Goal: Task Accomplishment & Management: Use online tool/utility

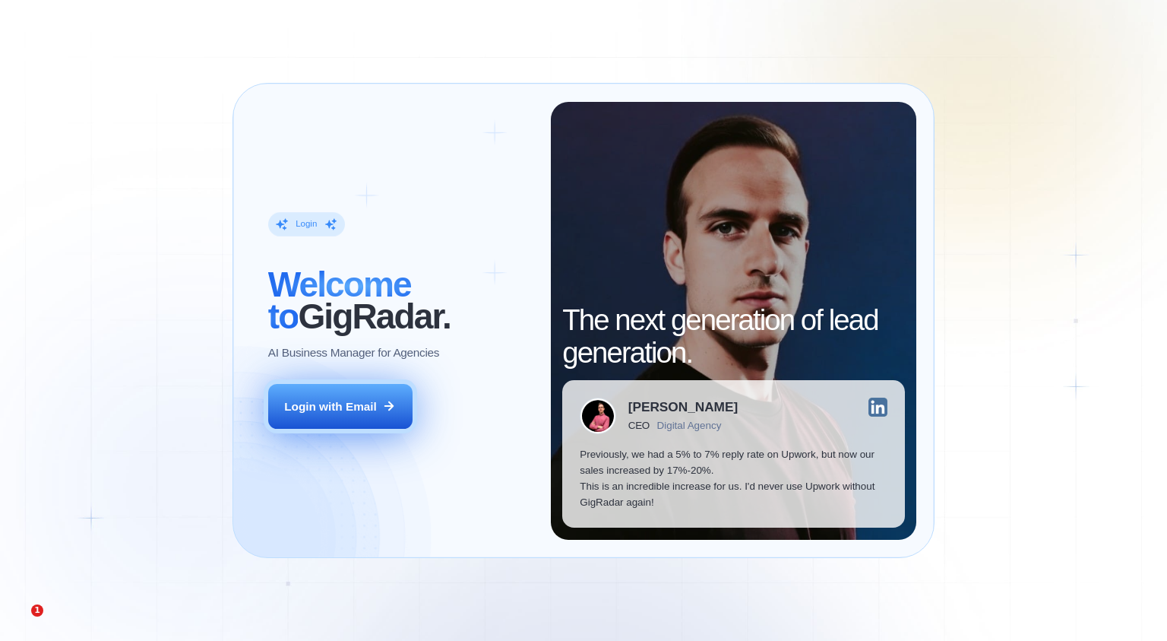
click at [383, 403] on icon at bounding box center [389, 406] width 14 height 14
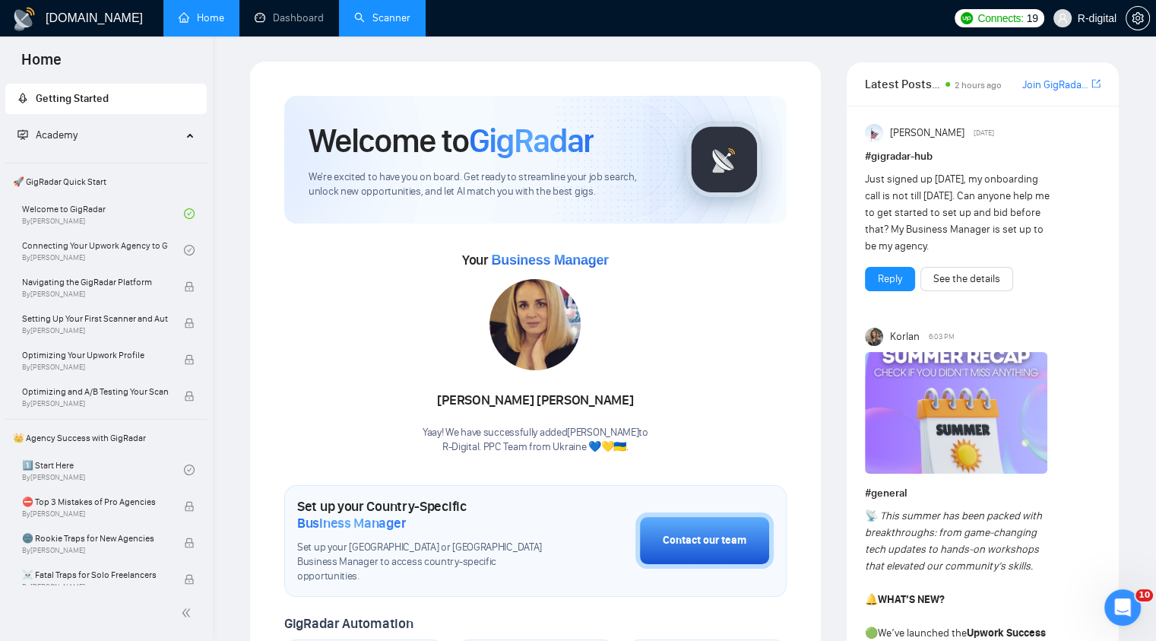
click at [406, 17] on link "Scanner" at bounding box center [382, 17] width 56 height 13
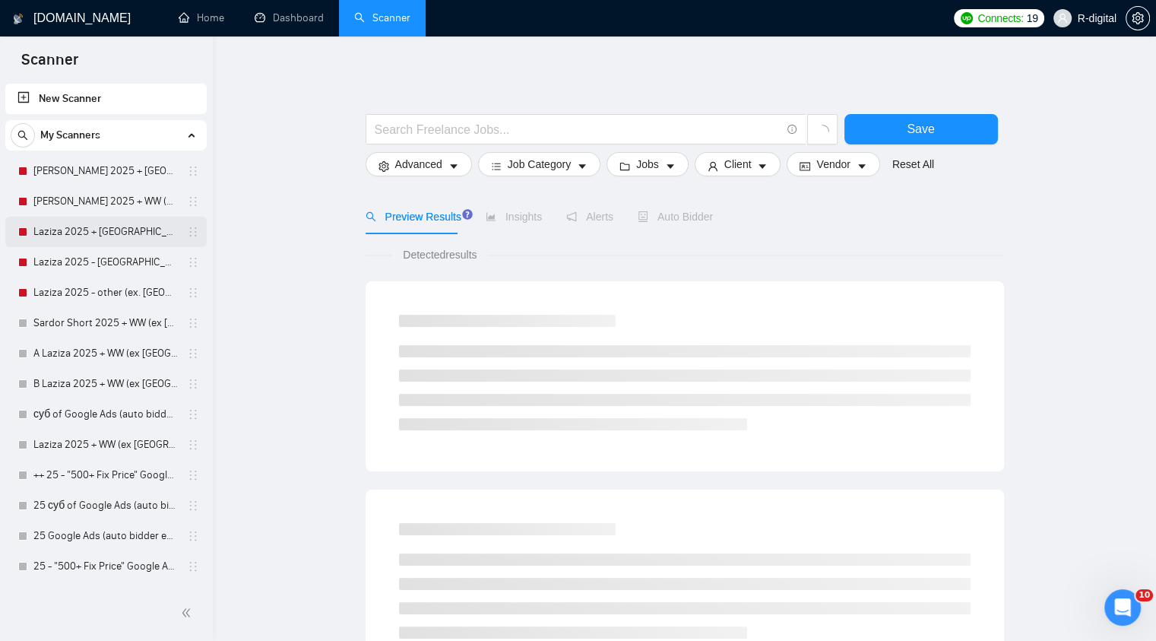
click at [131, 236] on link "Laziza 2025 + [GEOGRAPHIC_DATA], [GEOGRAPHIC_DATA], [GEOGRAPHIC_DATA]" at bounding box center [105, 232] width 144 height 30
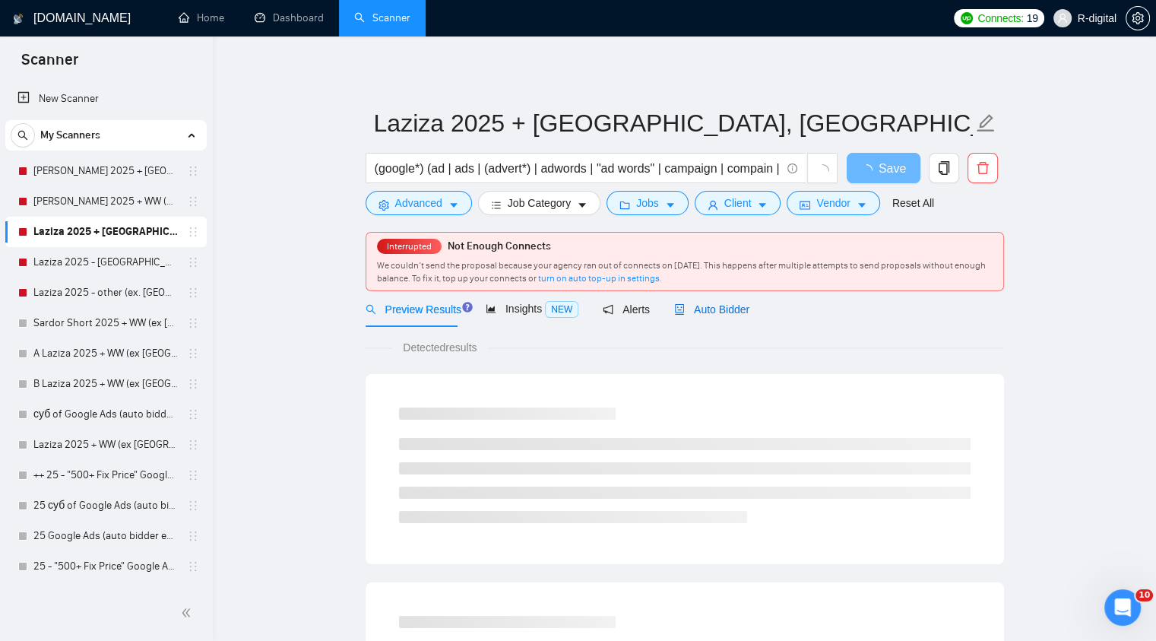
click at [720, 308] on span "Auto Bidder" at bounding box center [711, 309] width 75 height 12
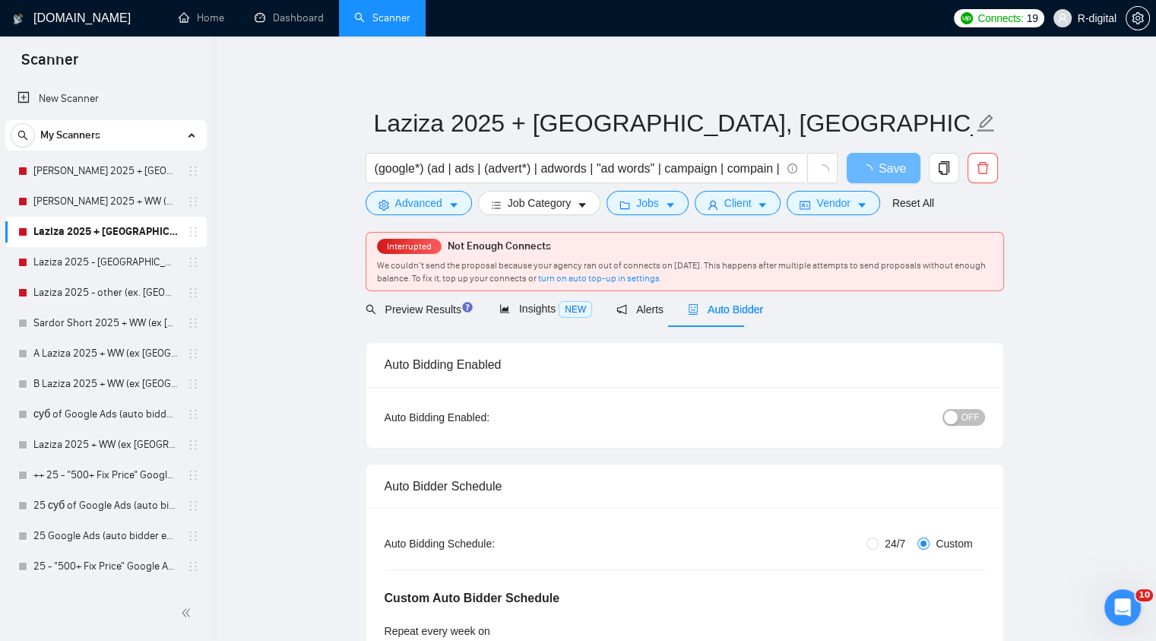
radio input "false"
radio input "true"
click at [955, 422] on div "button" at bounding box center [951, 417] width 14 height 14
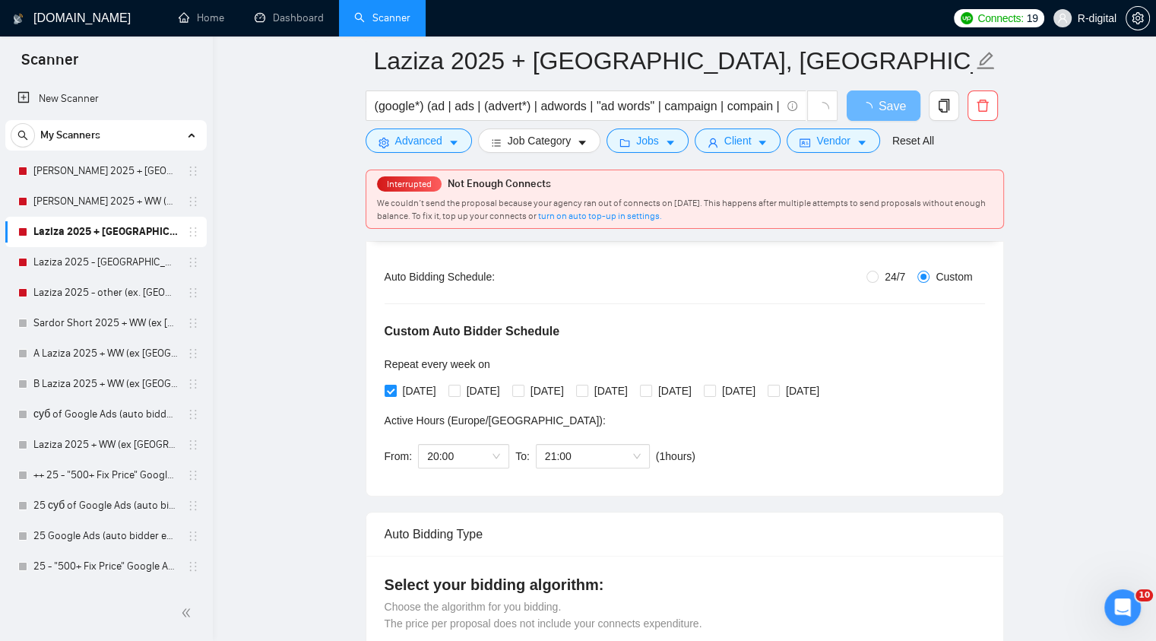
scroll to position [293, 0]
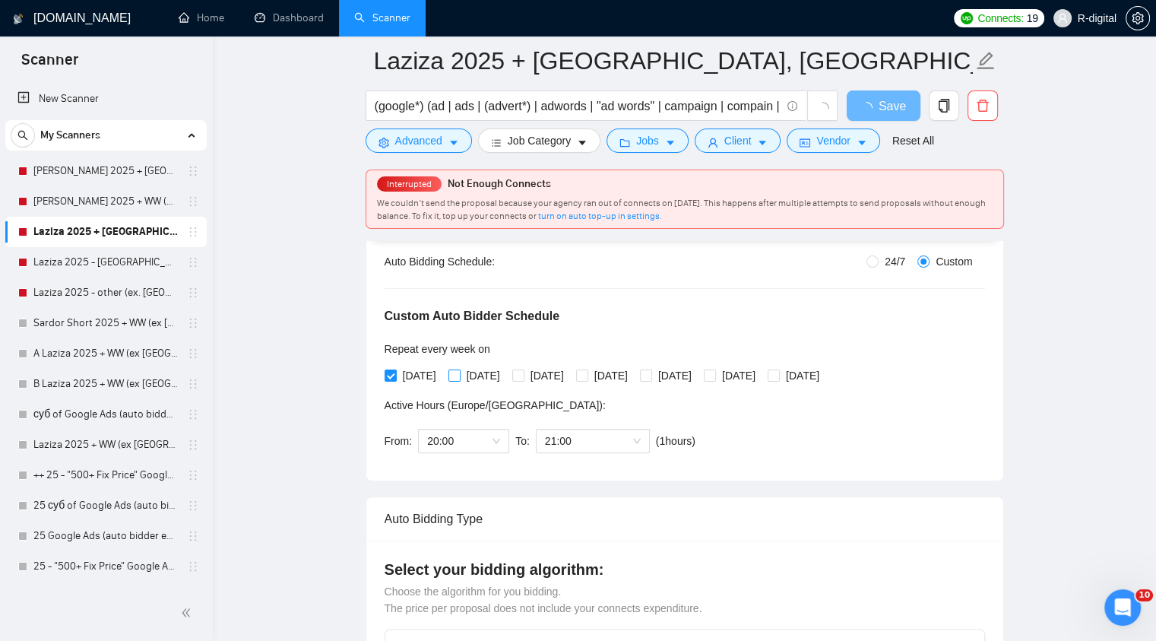
click at [455, 378] on input "[DATE]" at bounding box center [453, 374] width 11 height 11
checkbox input "true"
click at [523, 378] on input "[DATE]" at bounding box center [517, 374] width 11 height 11
checkbox input "true"
click at [587, 374] on input "[DATE]" at bounding box center [581, 374] width 11 height 11
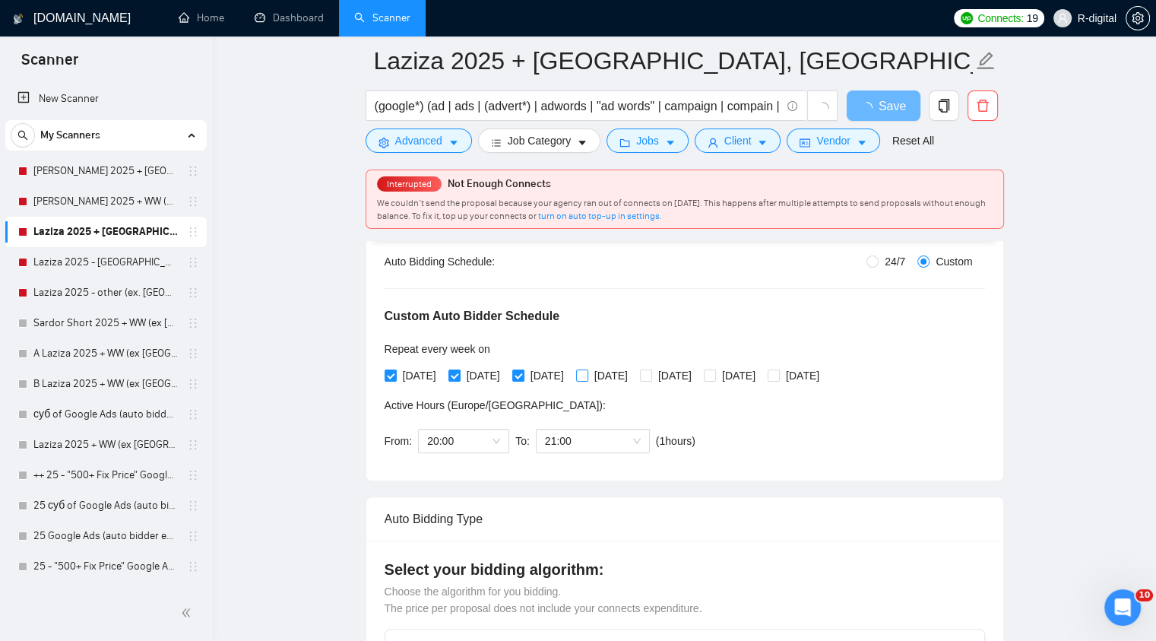
checkbox input "true"
click at [650, 372] on input "[DATE]" at bounding box center [645, 374] width 11 height 11
click at [453, 441] on span "20:00" at bounding box center [463, 440] width 73 height 23
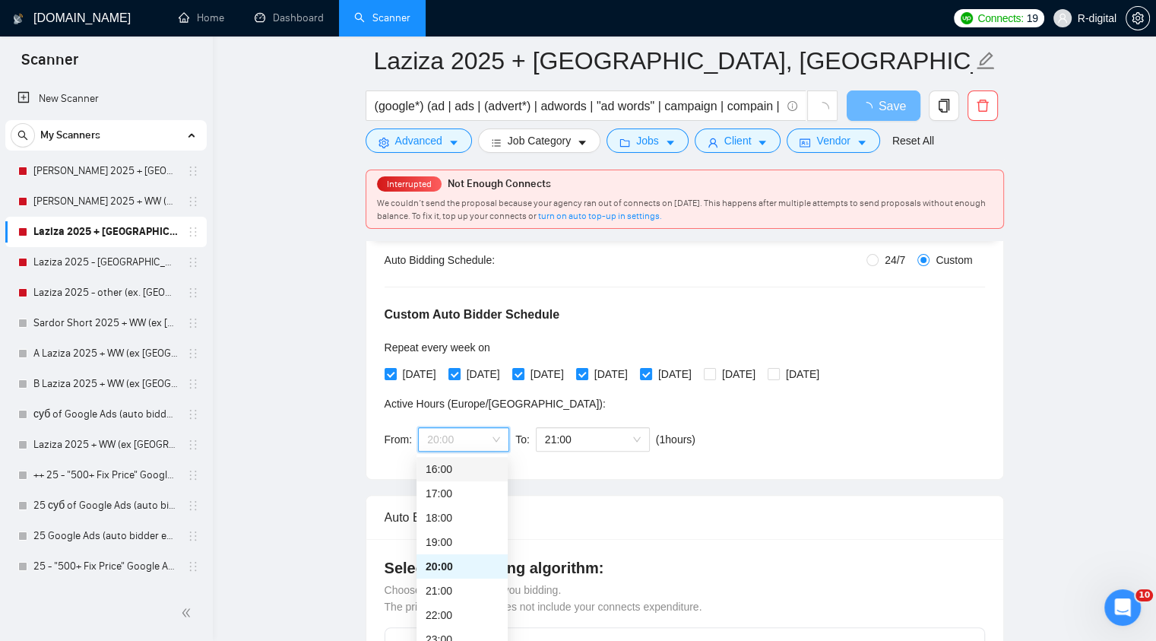
scroll to position [298, 0]
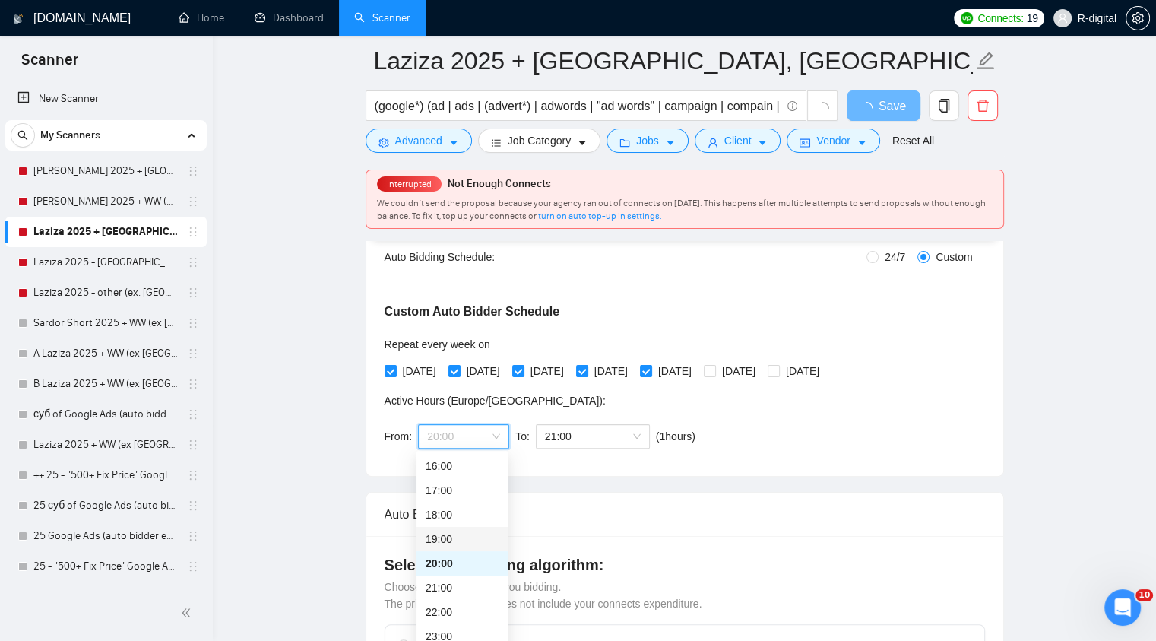
click at [445, 538] on div "19:00" at bounding box center [462, 538] width 73 height 17
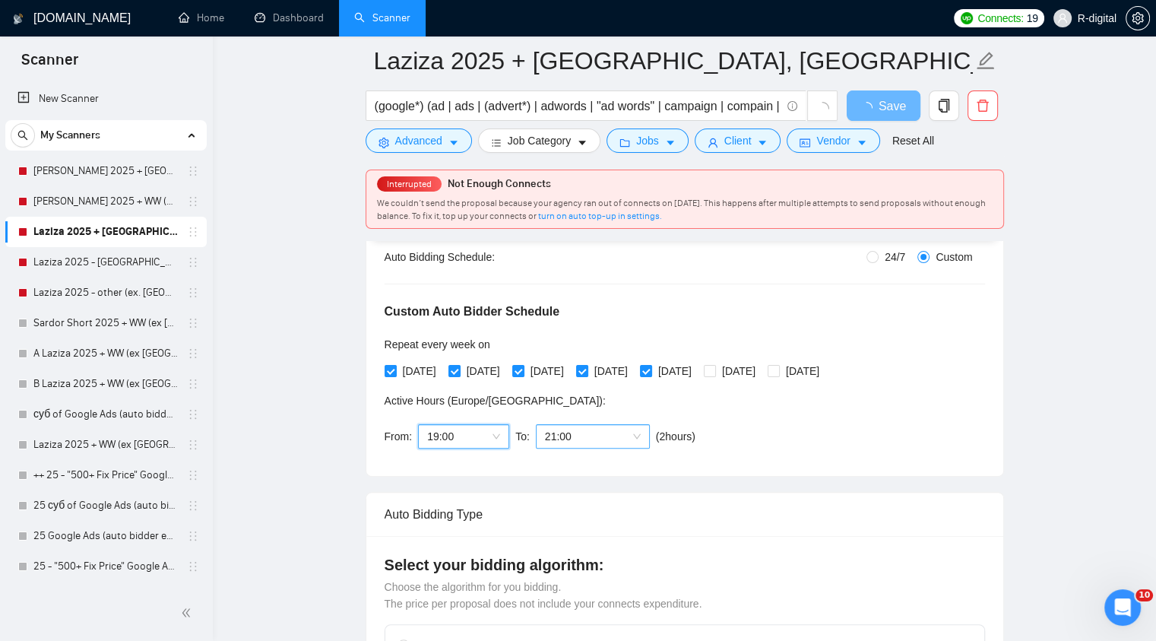
click at [617, 438] on span "21:00" at bounding box center [593, 436] width 96 height 23
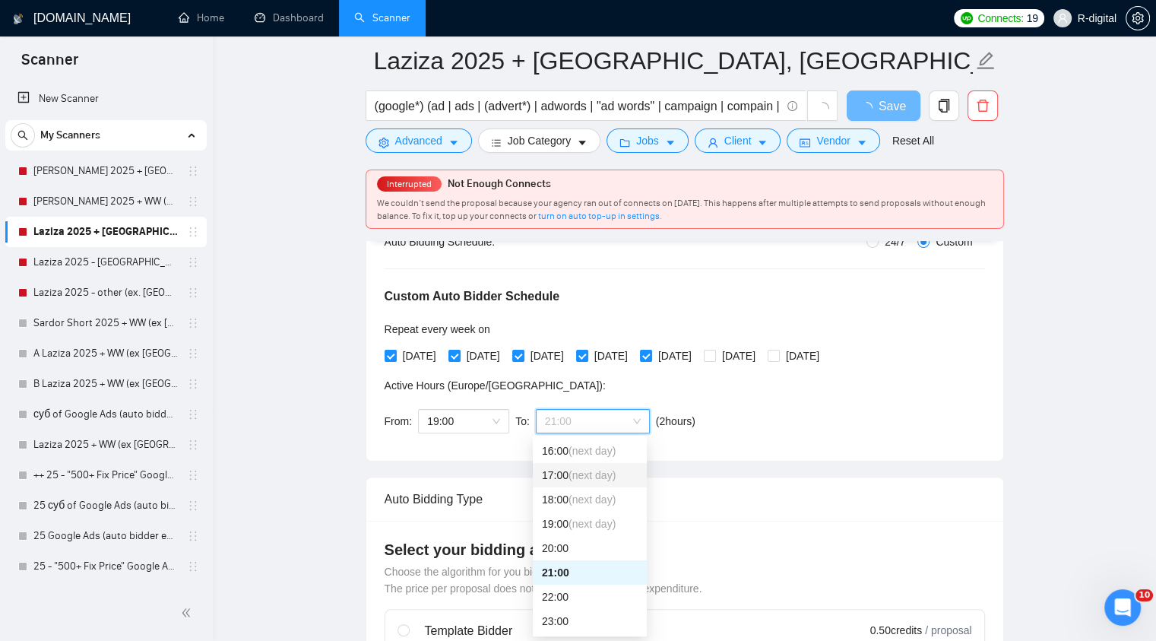
scroll to position [315, 0]
click at [583, 524] on span "(next day)" at bounding box center [591, 522] width 47 height 12
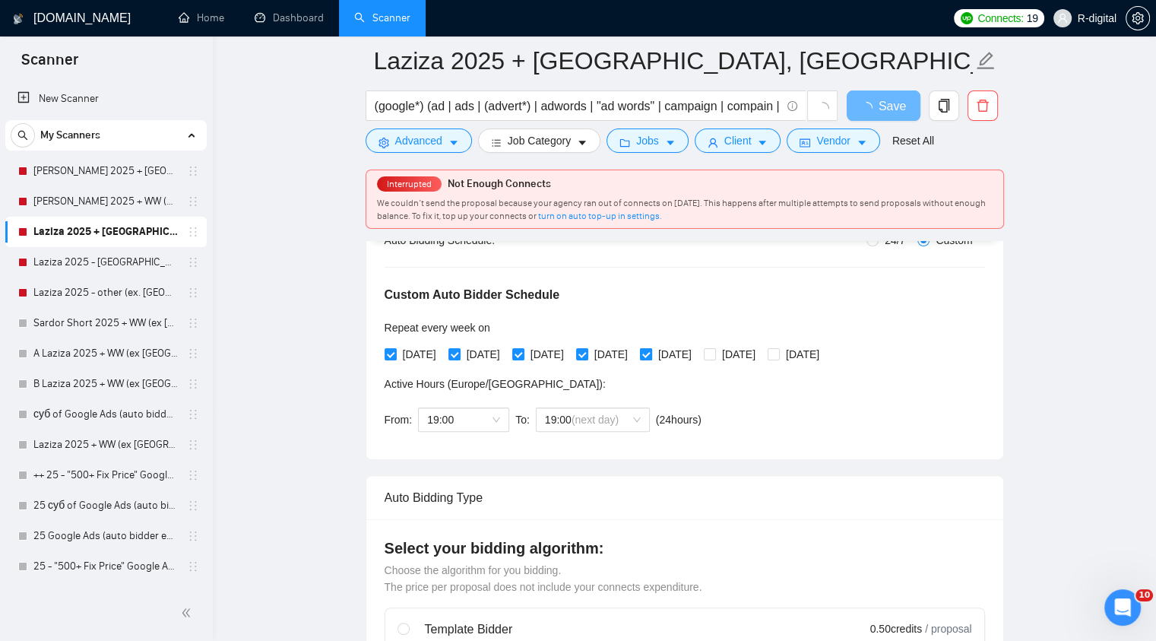
click at [650, 356] on input "[DATE]" at bounding box center [645, 353] width 11 height 11
checkbox input "false"
click at [714, 357] on input "[DATE]" at bounding box center [709, 353] width 11 height 11
checkbox input "true"
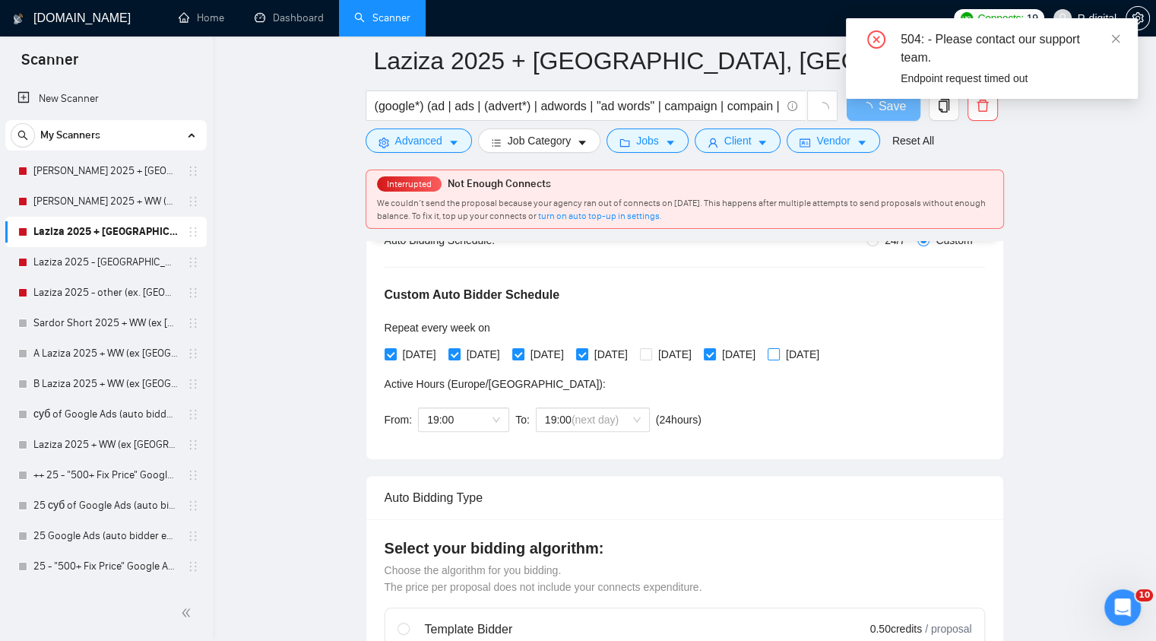
click at [778, 356] on input "[DATE]" at bounding box center [772, 353] width 11 height 11
checkbox input "true"
click at [945, 384] on div "Custom Auto Bidder Schedule Repeat every week [DATE] [DATE] [DATE] [DATE] [DATE…" at bounding box center [684, 344] width 600 height 192
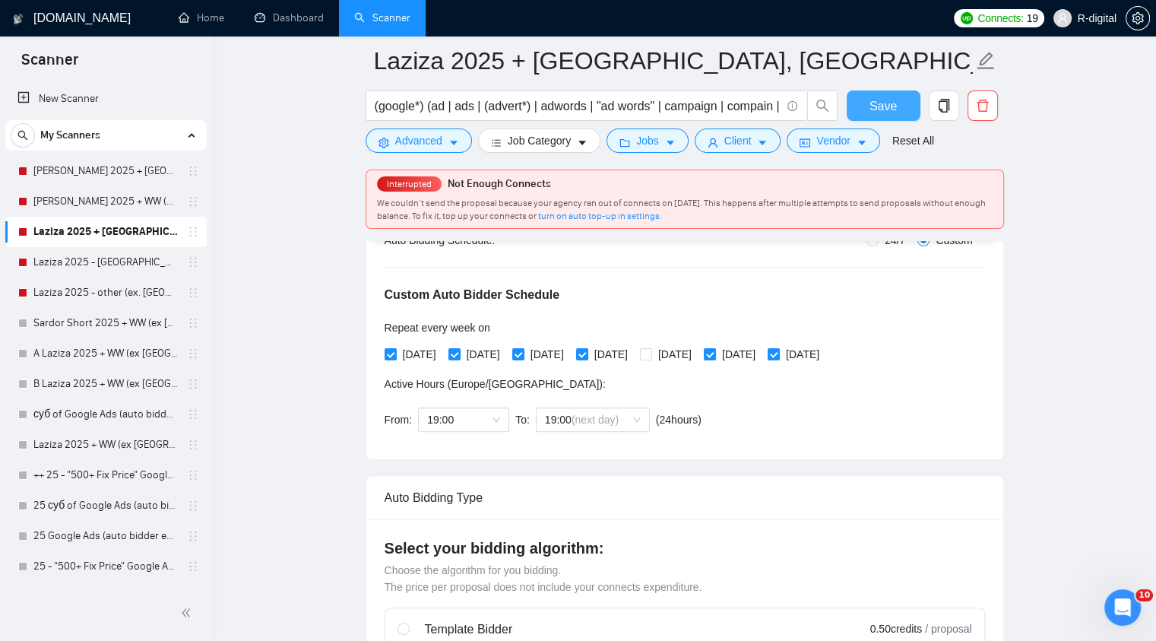
click at [901, 111] on button "Save" at bounding box center [883, 105] width 74 height 30
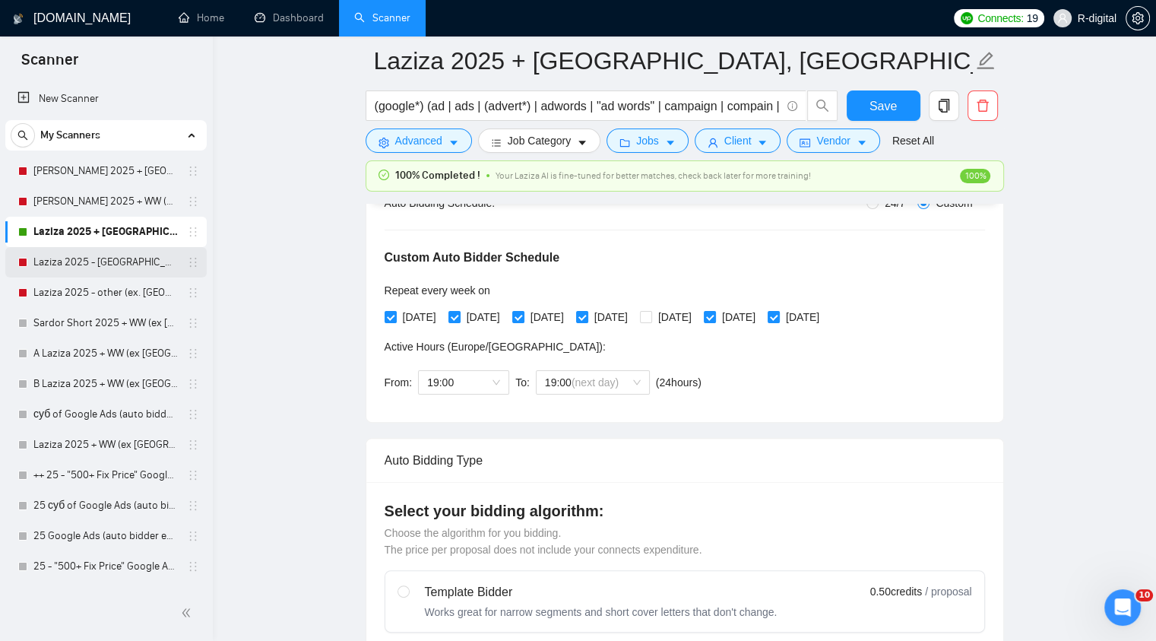
click at [85, 262] on link "Laziza 2025 - [GEOGRAPHIC_DATA]" at bounding box center [105, 262] width 144 height 30
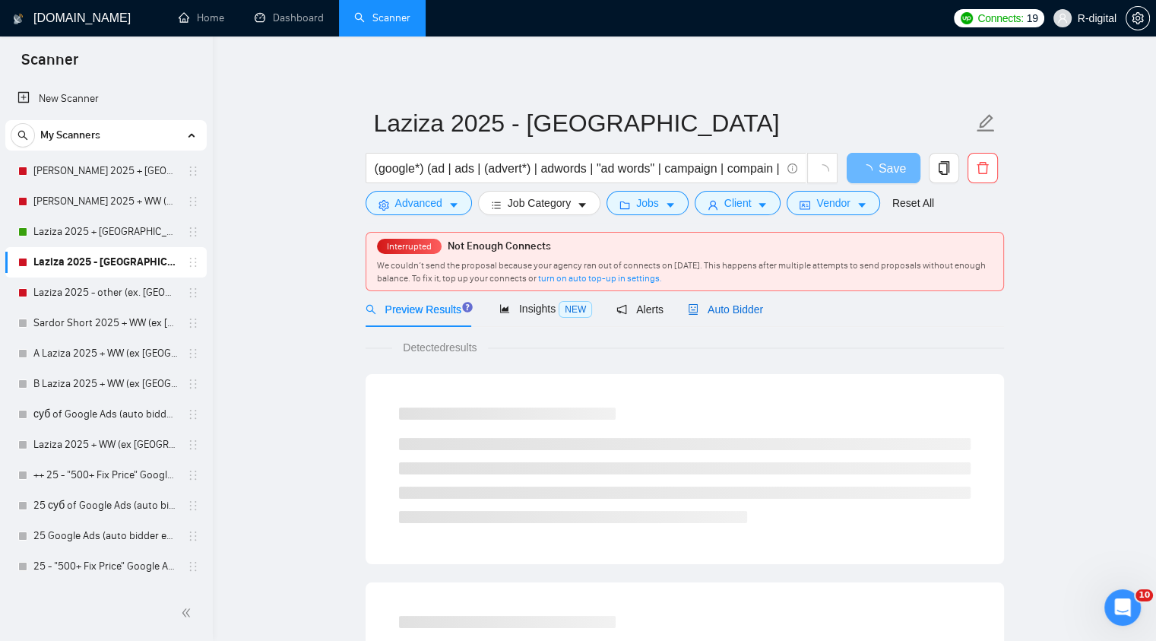
click at [739, 307] on span "Auto Bidder" at bounding box center [725, 309] width 75 height 12
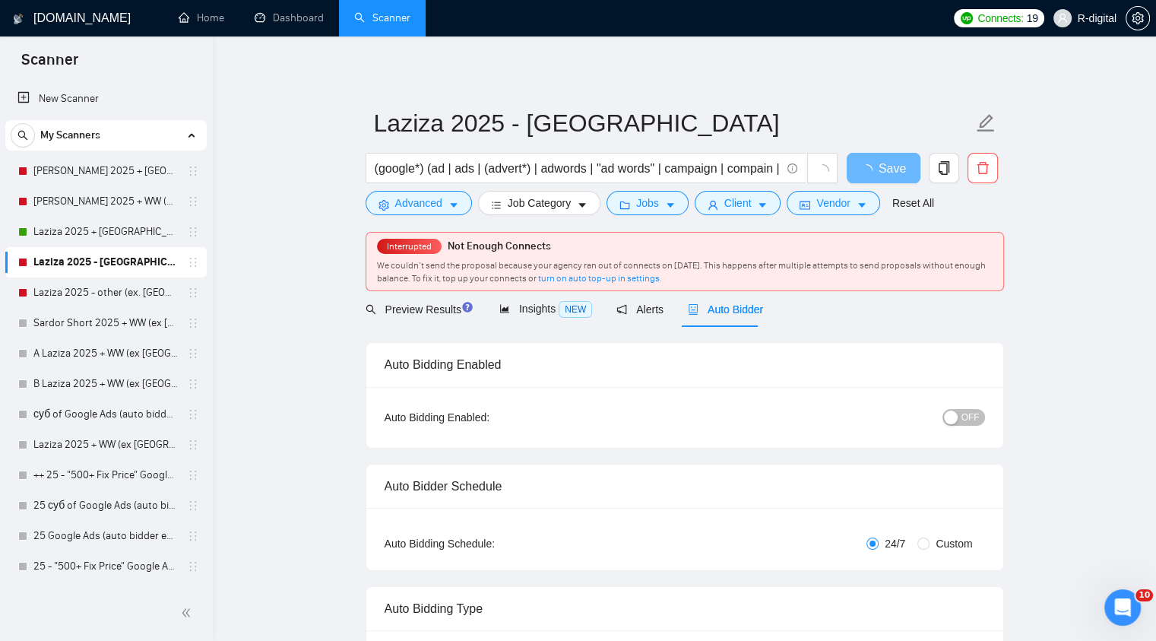
radio input "false"
radio input "true"
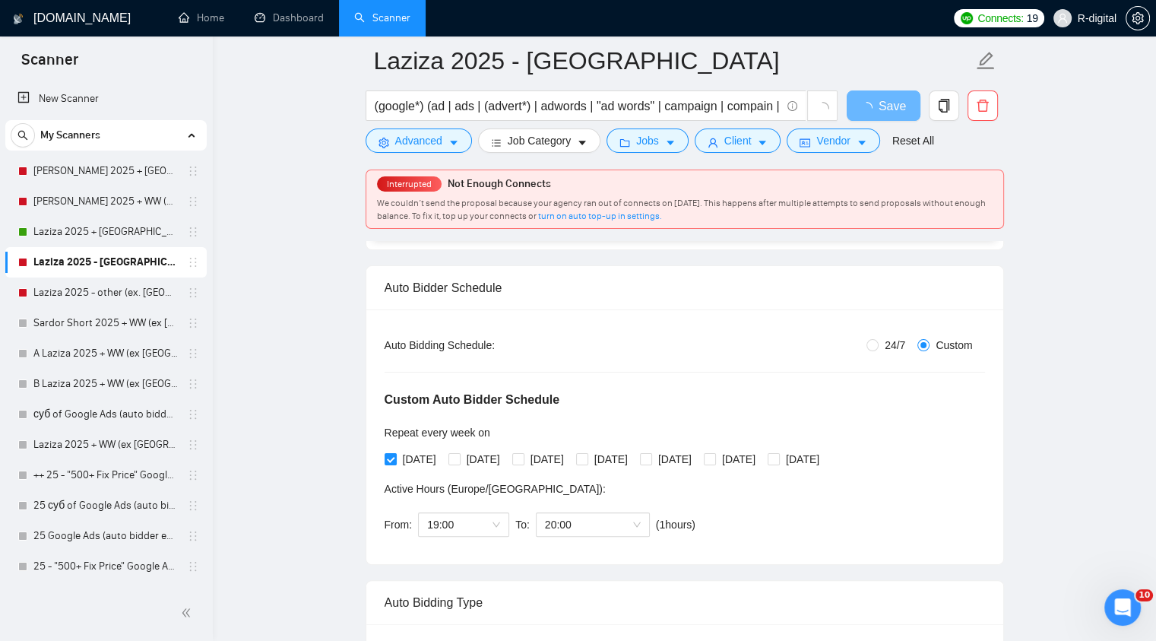
scroll to position [211, 0]
click at [459, 460] on input "[DATE]" at bounding box center [453, 456] width 11 height 11
checkbox input "true"
click at [523, 460] on input "[DATE]" at bounding box center [517, 456] width 11 height 11
checkbox input "true"
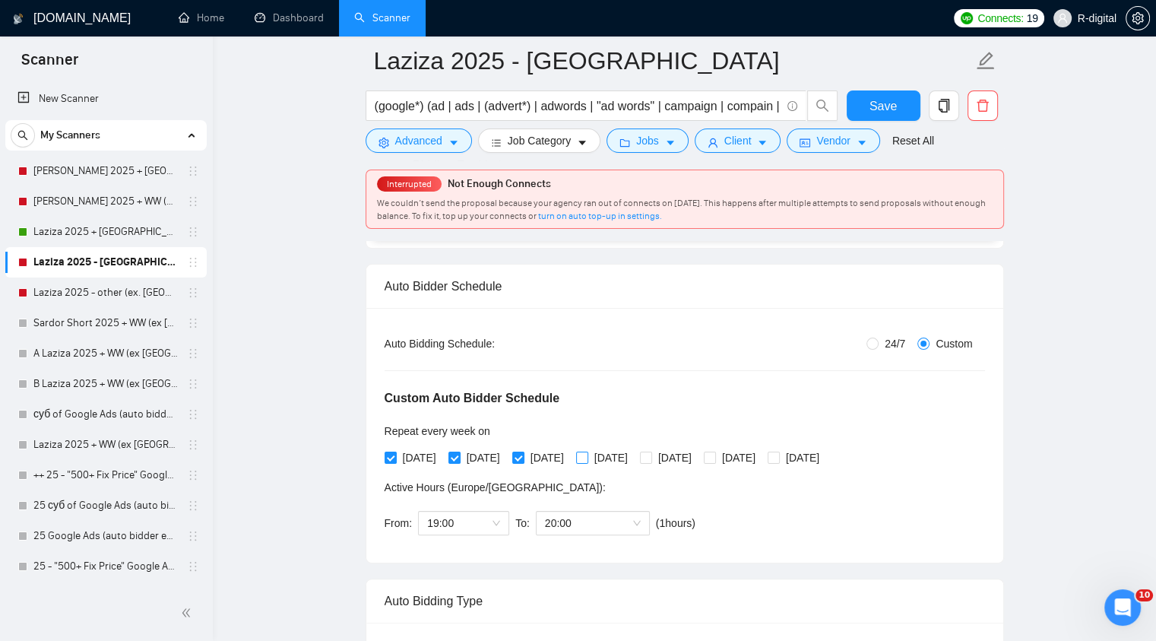
click at [587, 458] on input "[DATE]" at bounding box center [581, 456] width 11 height 11
checkbox input "true"
click at [714, 460] on input "[DATE]" at bounding box center [709, 456] width 11 height 11
checkbox input "true"
click at [778, 459] on input "[DATE]" at bounding box center [772, 456] width 11 height 11
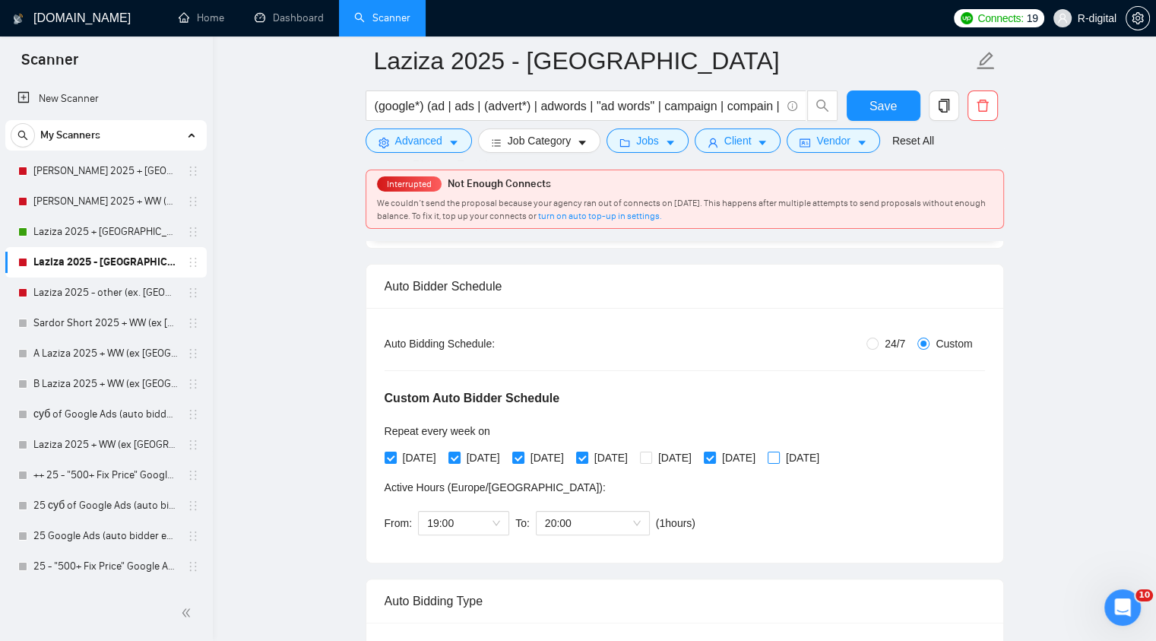
checkbox input "true"
click at [577, 527] on span "20:00" at bounding box center [593, 522] width 96 height 23
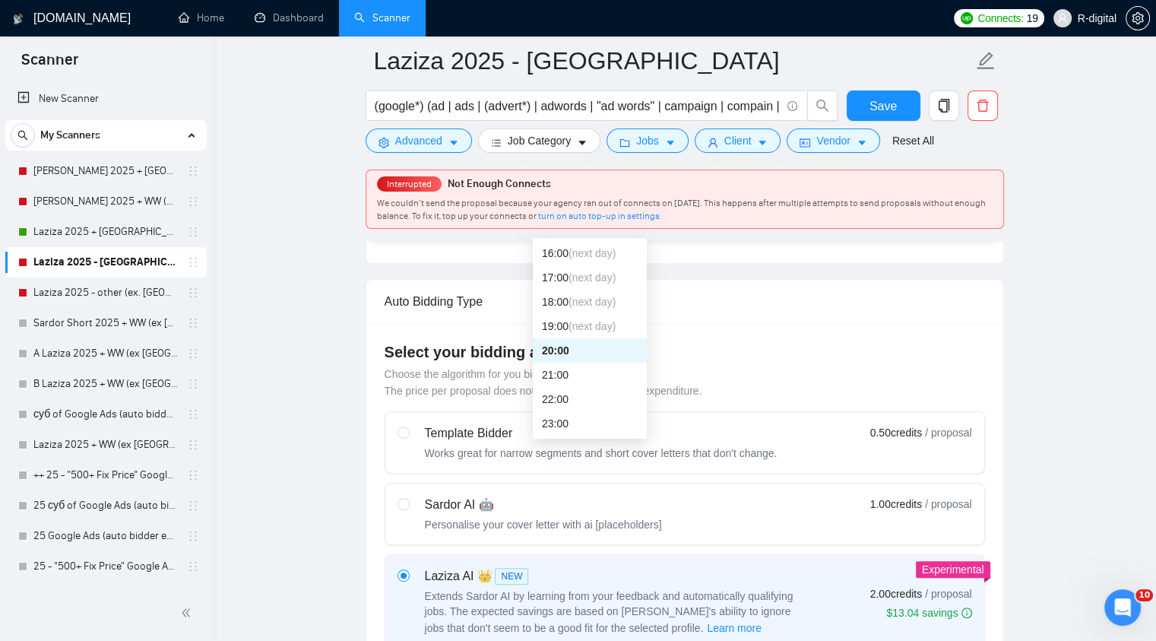
scroll to position [512, 0]
click at [600, 322] on span "(next day)" at bounding box center [591, 324] width 47 height 12
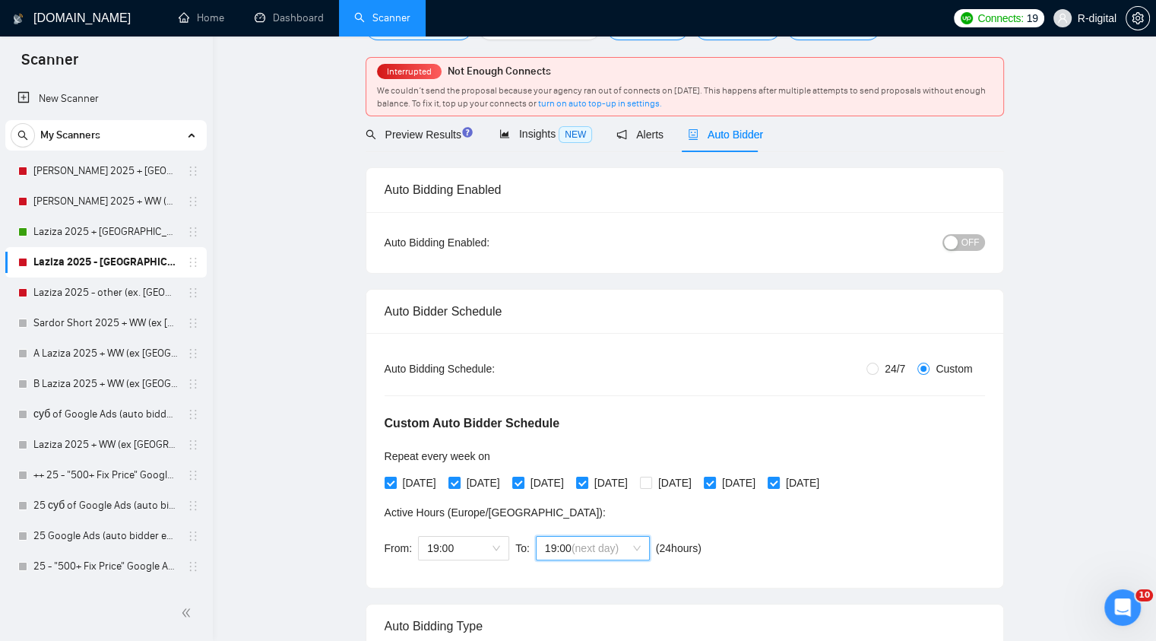
scroll to position [0, 0]
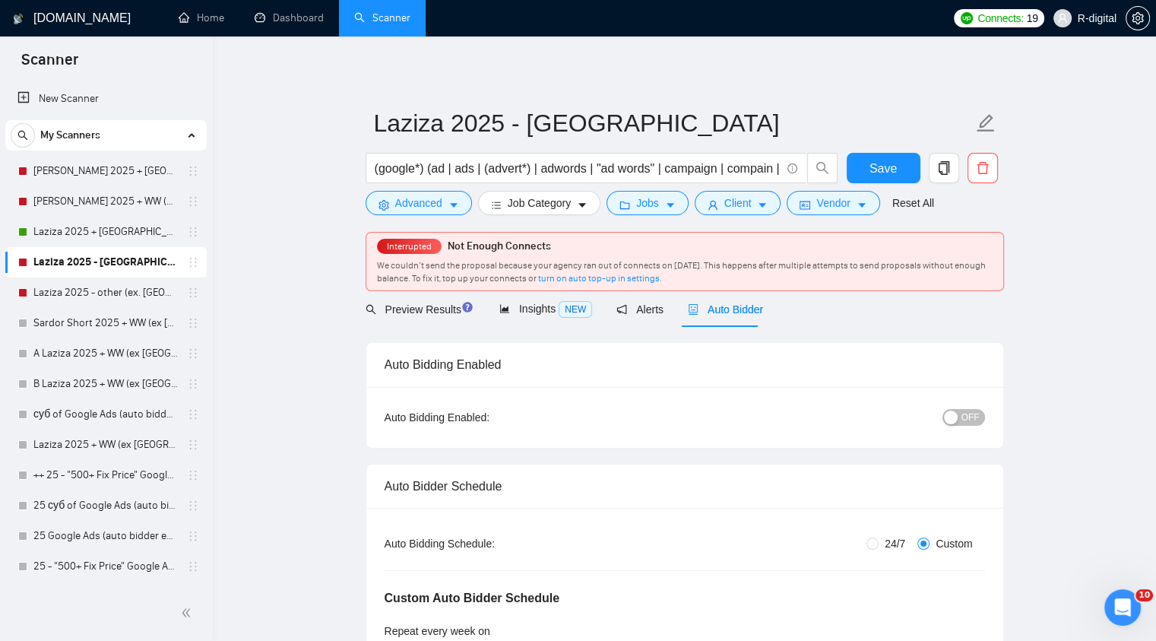
click at [970, 419] on span "OFF" at bounding box center [970, 417] width 18 height 17
click at [897, 171] on button "Save" at bounding box center [883, 168] width 74 height 30
